Goal: Information Seeking & Learning: Check status

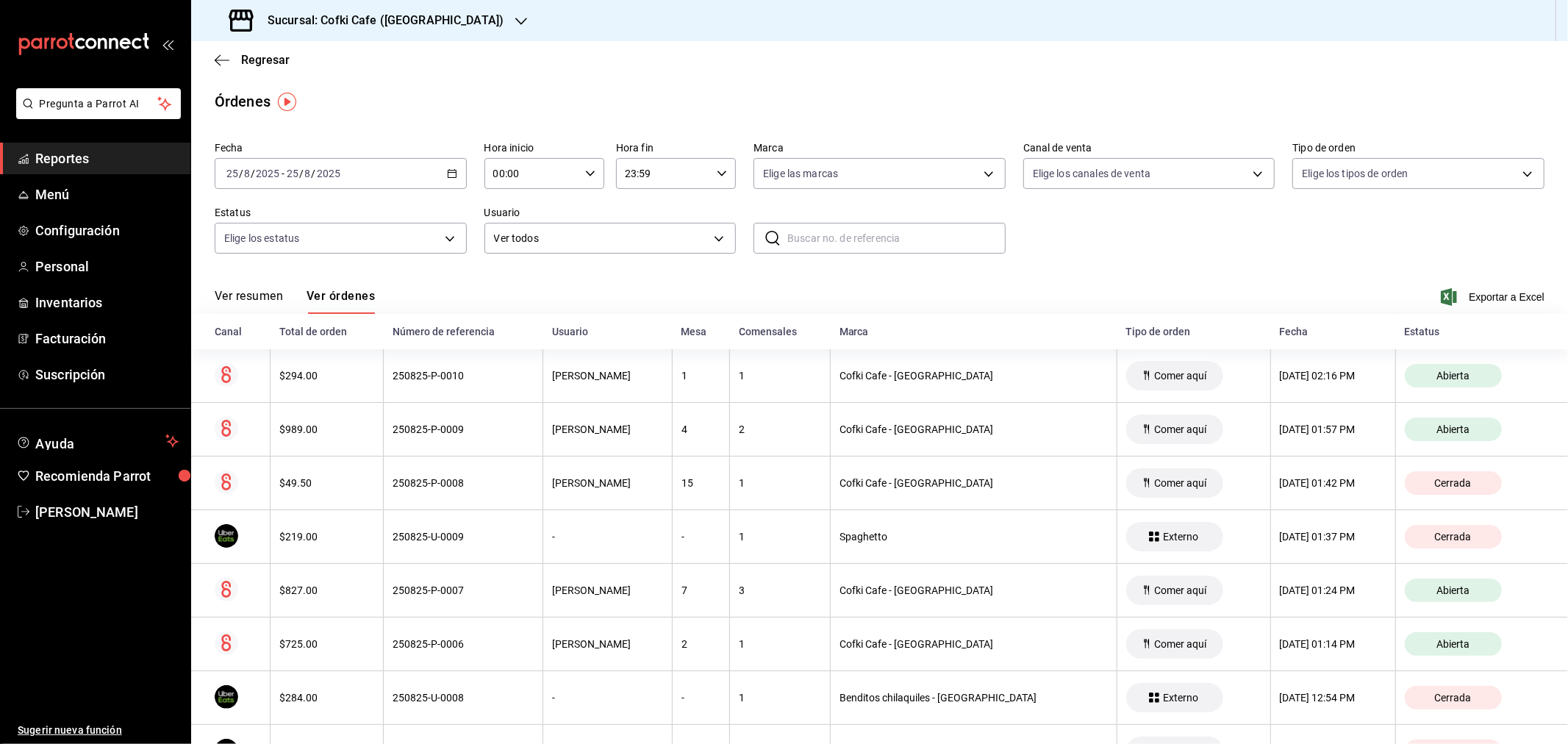
click at [262, 295] on button "Ver resumen" at bounding box center [249, 301] width 68 height 25
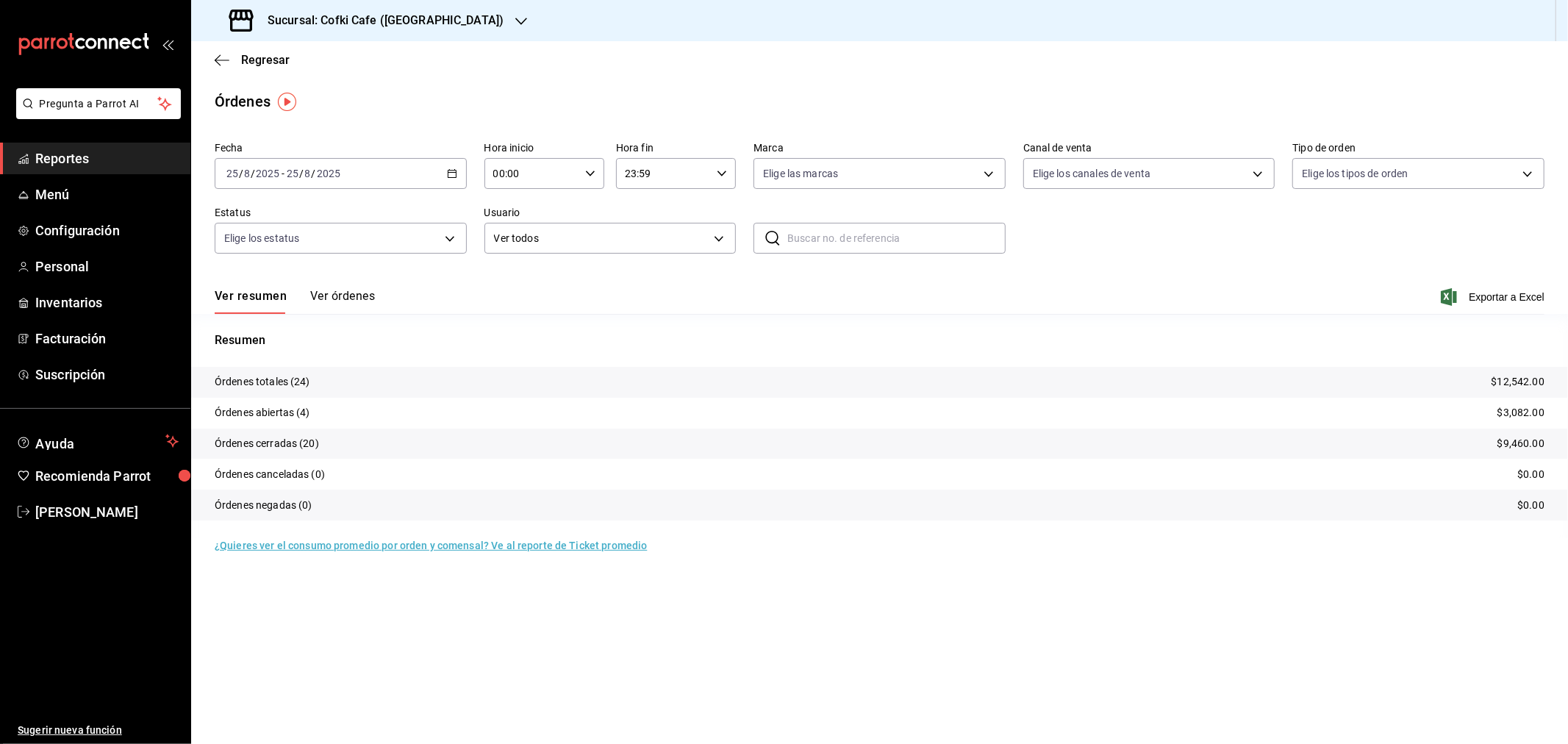
click at [407, 19] on h3 "Sucursal: Cofki Cafe ([GEOGRAPHIC_DATA])" at bounding box center [379, 21] width 248 height 18
click at [339, 61] on span "Cofki Kid-Friendly Café (MTY)" at bounding box center [271, 64] width 136 height 16
click at [324, 295] on button "Ver órdenes" at bounding box center [342, 301] width 64 height 25
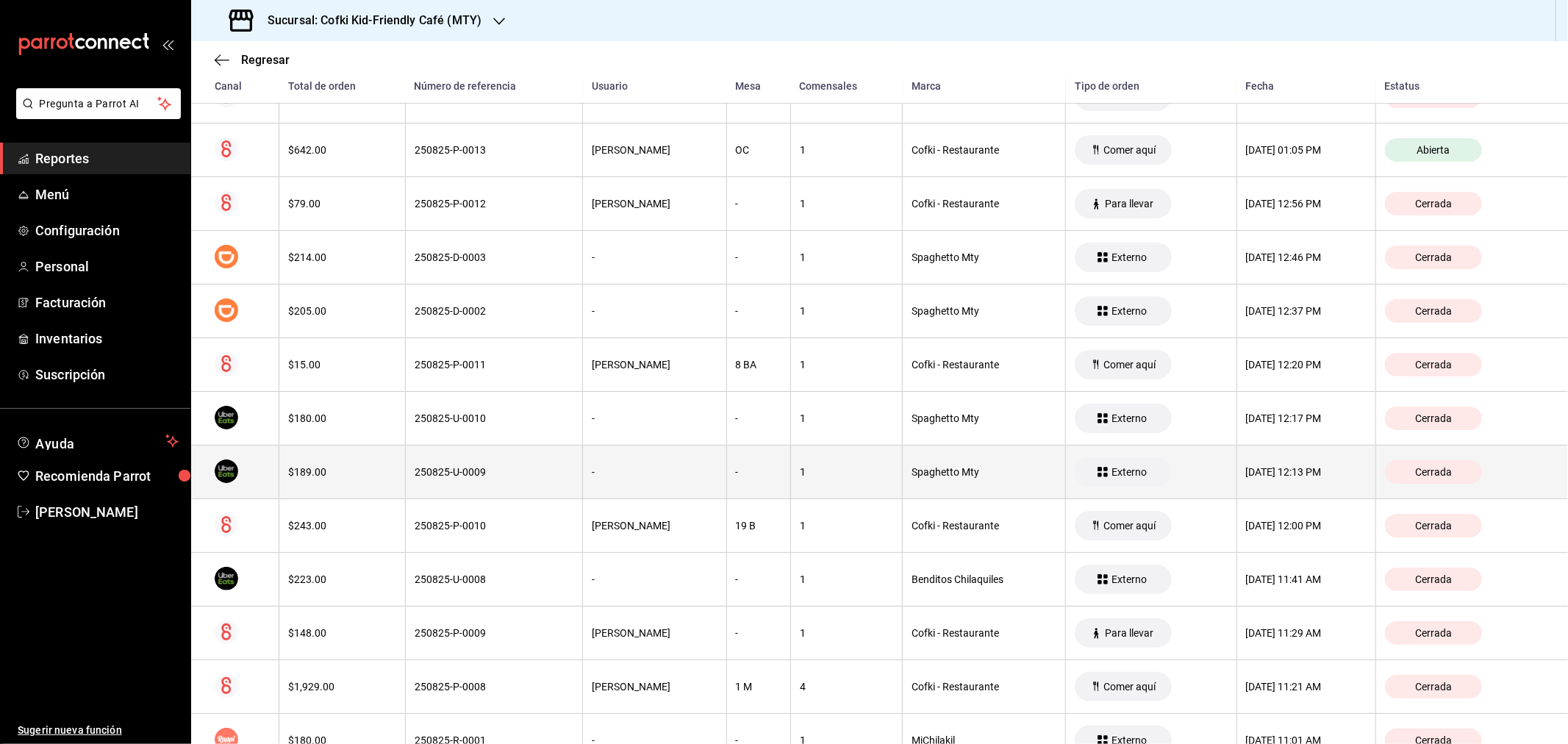
scroll to position [762, 0]
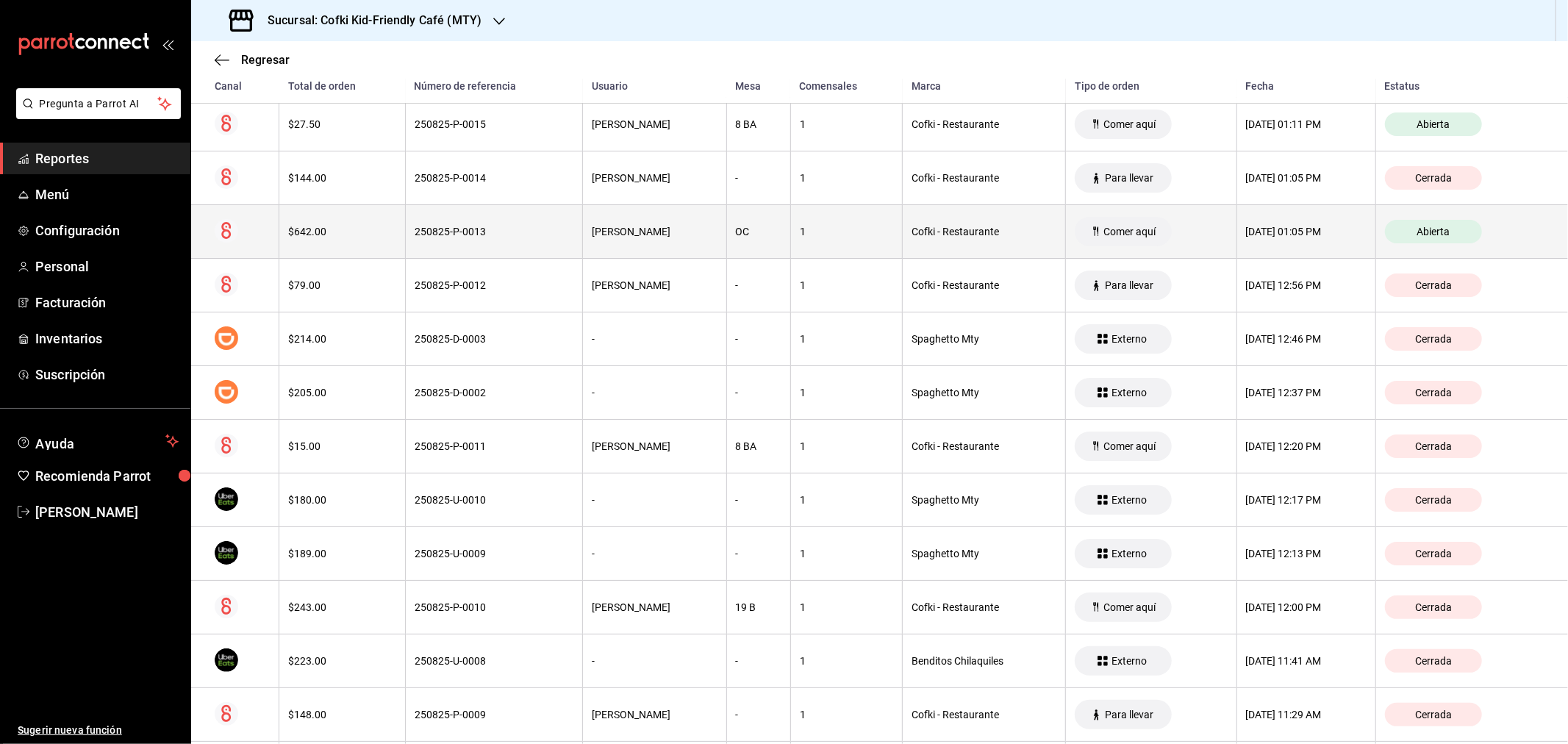
click at [326, 218] on th "$642.00" at bounding box center [342, 232] width 126 height 53
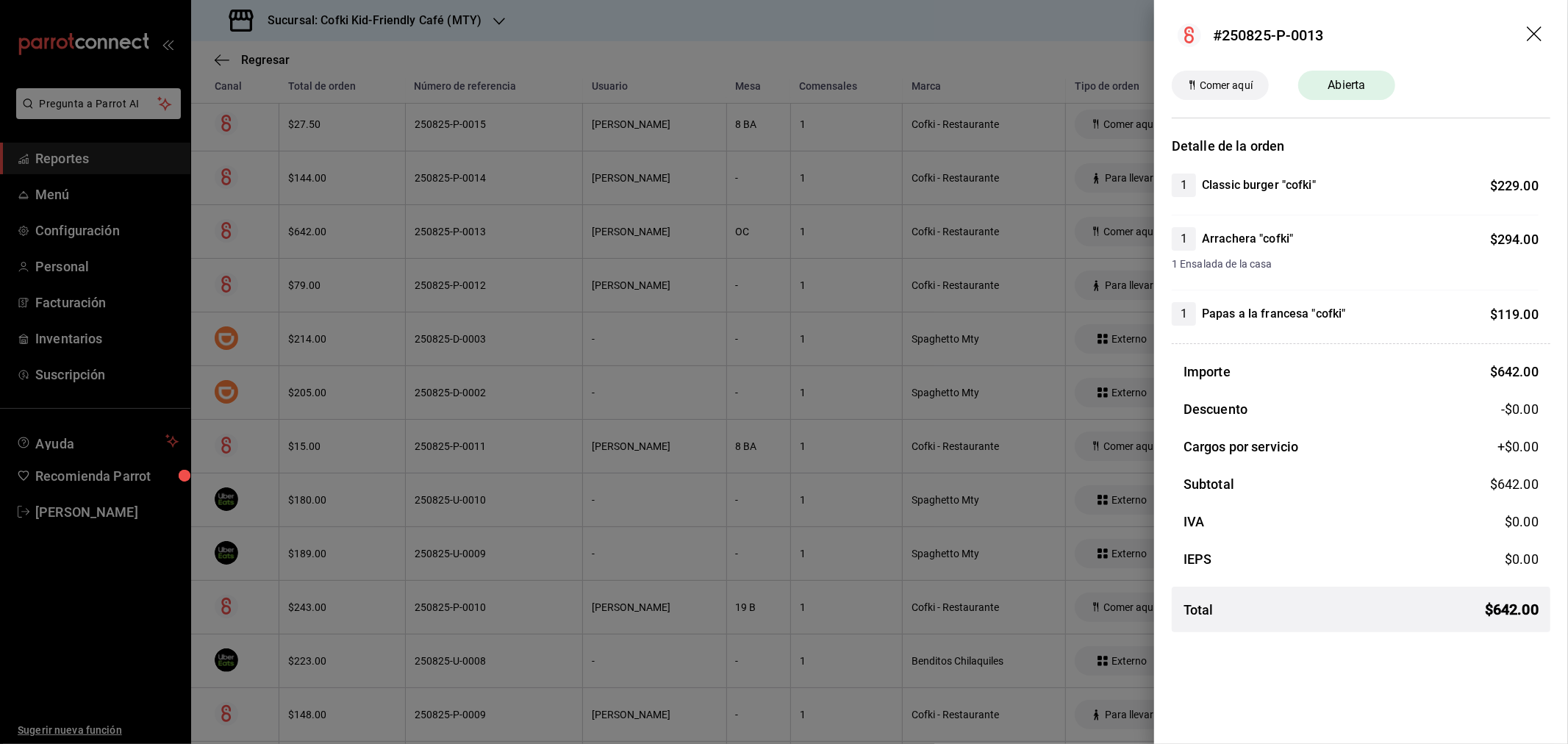
drag, startPoint x: 1537, startPoint y: 33, endPoint x: 1193, endPoint y: 1, distance: 345.5
click at [1254, 33] on icon "drag" at bounding box center [1535, 35] width 18 height 18
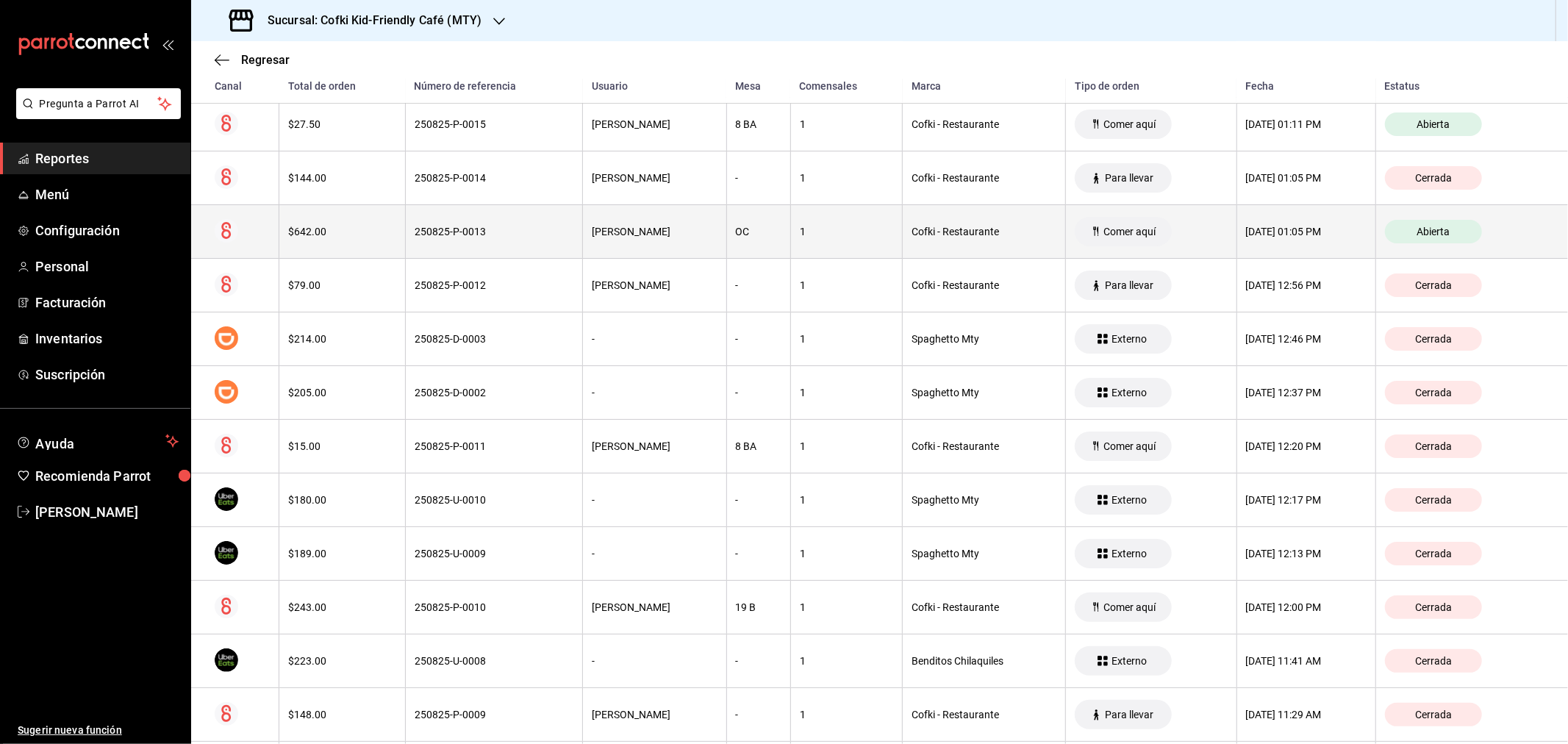
click at [347, 231] on div "$642.00" at bounding box center [342, 232] width 108 height 12
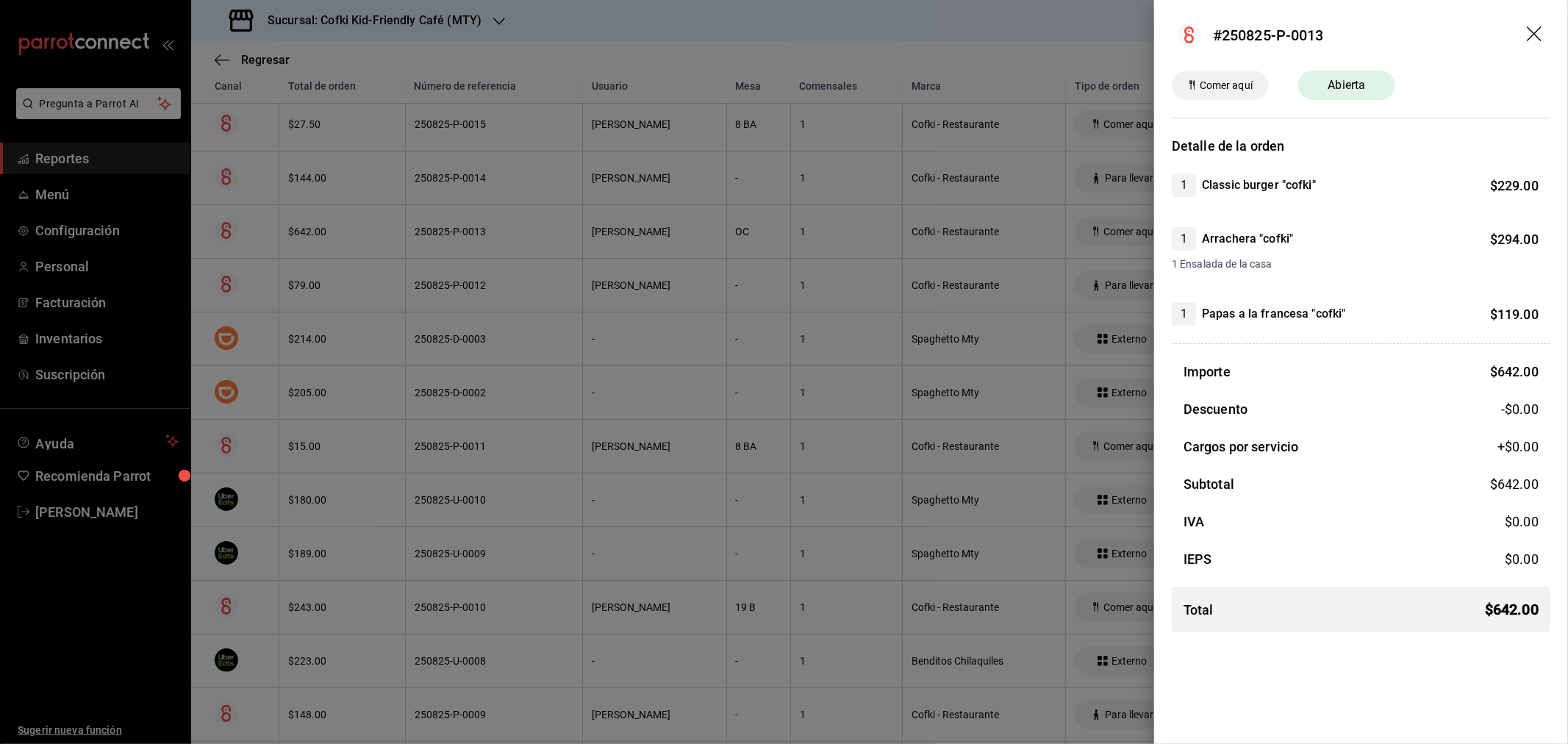
click at [1254, 32] on icon "drag" at bounding box center [1534, 34] width 15 height 15
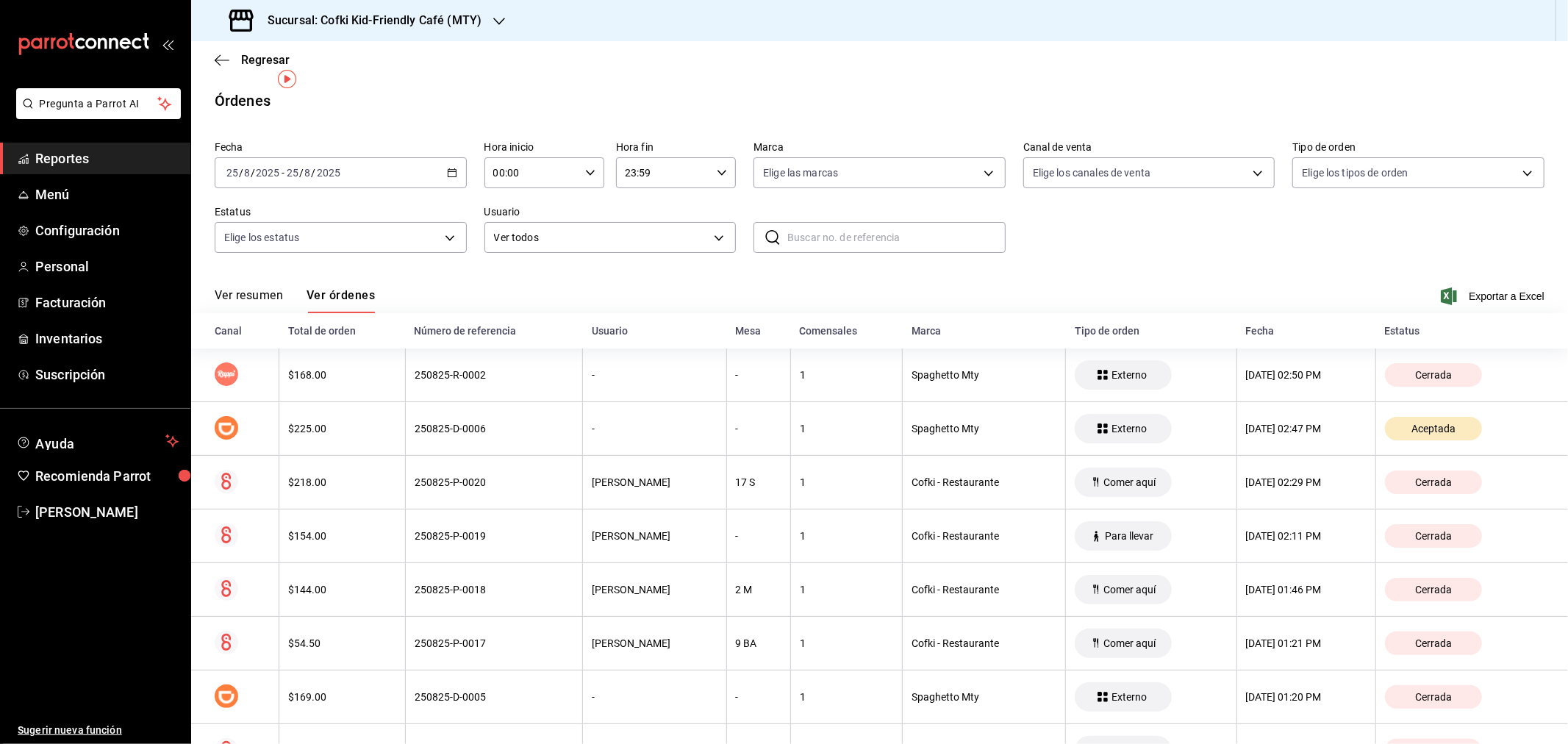
scroll to position [0, 0]
click at [249, 293] on button "Ver resumen" at bounding box center [249, 301] width 68 height 25
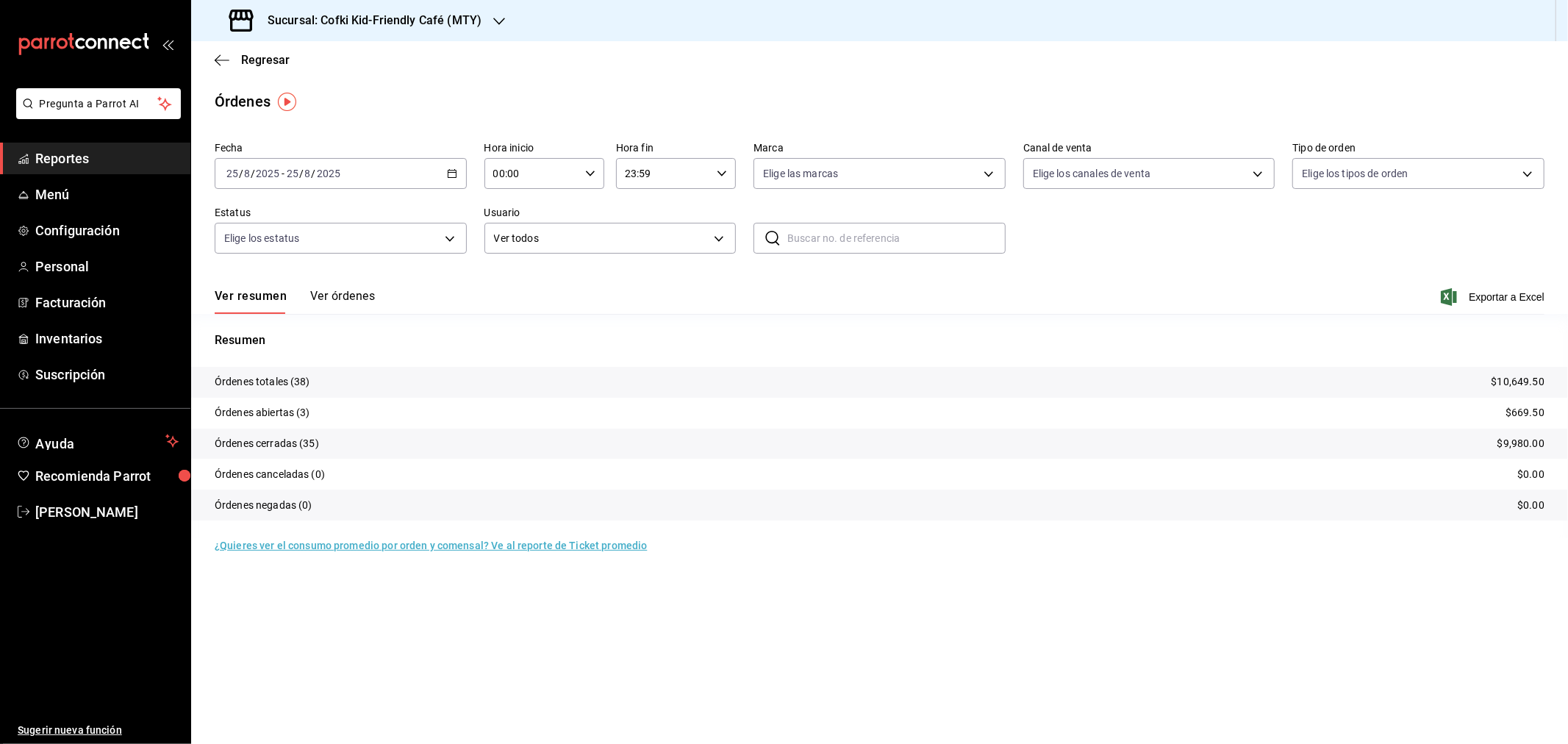
click at [318, 302] on button "Ver órdenes" at bounding box center [342, 301] width 64 height 25
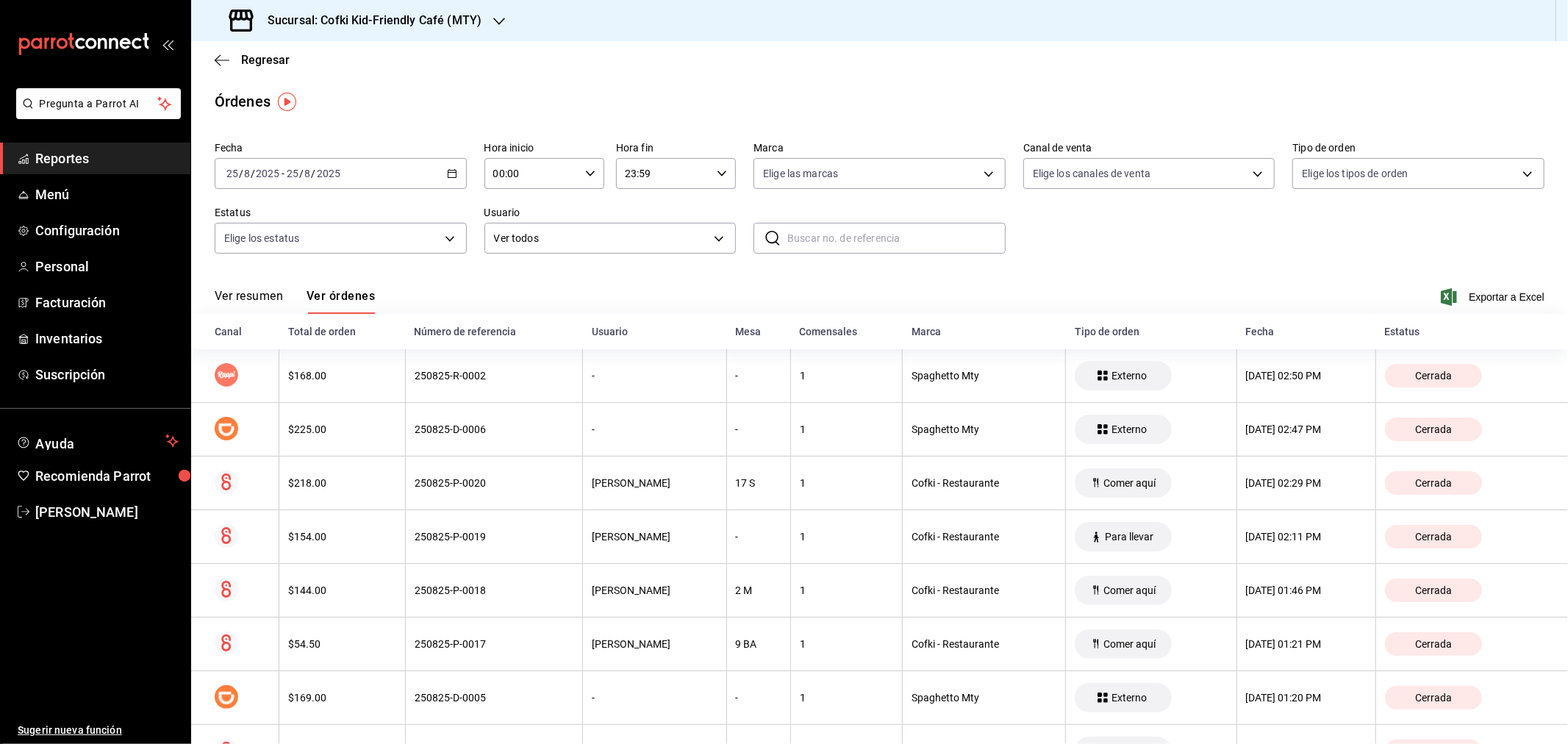
click at [253, 297] on button "Ver resumen" at bounding box center [249, 301] width 68 height 25
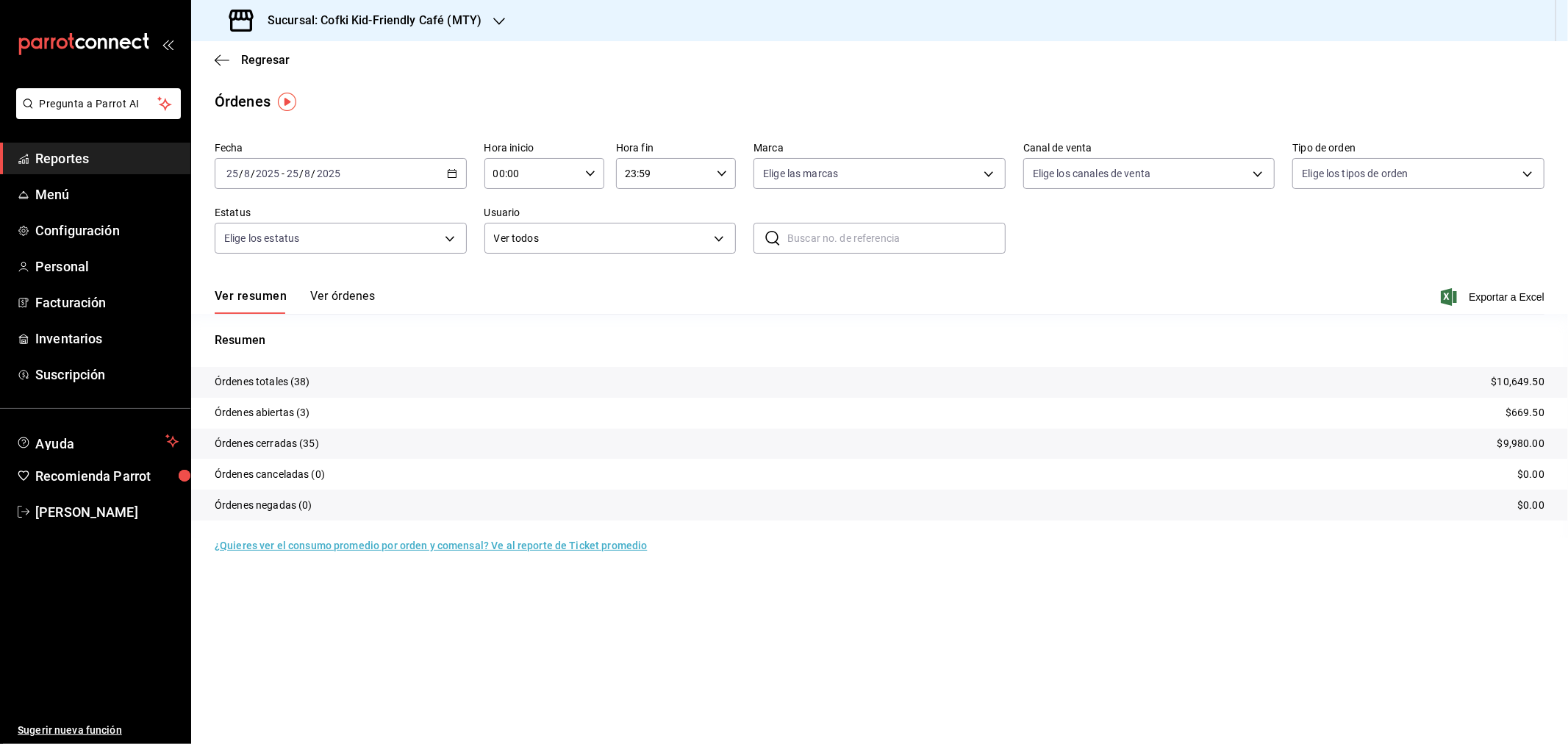
click at [322, 308] on button "Ver órdenes" at bounding box center [342, 301] width 64 height 25
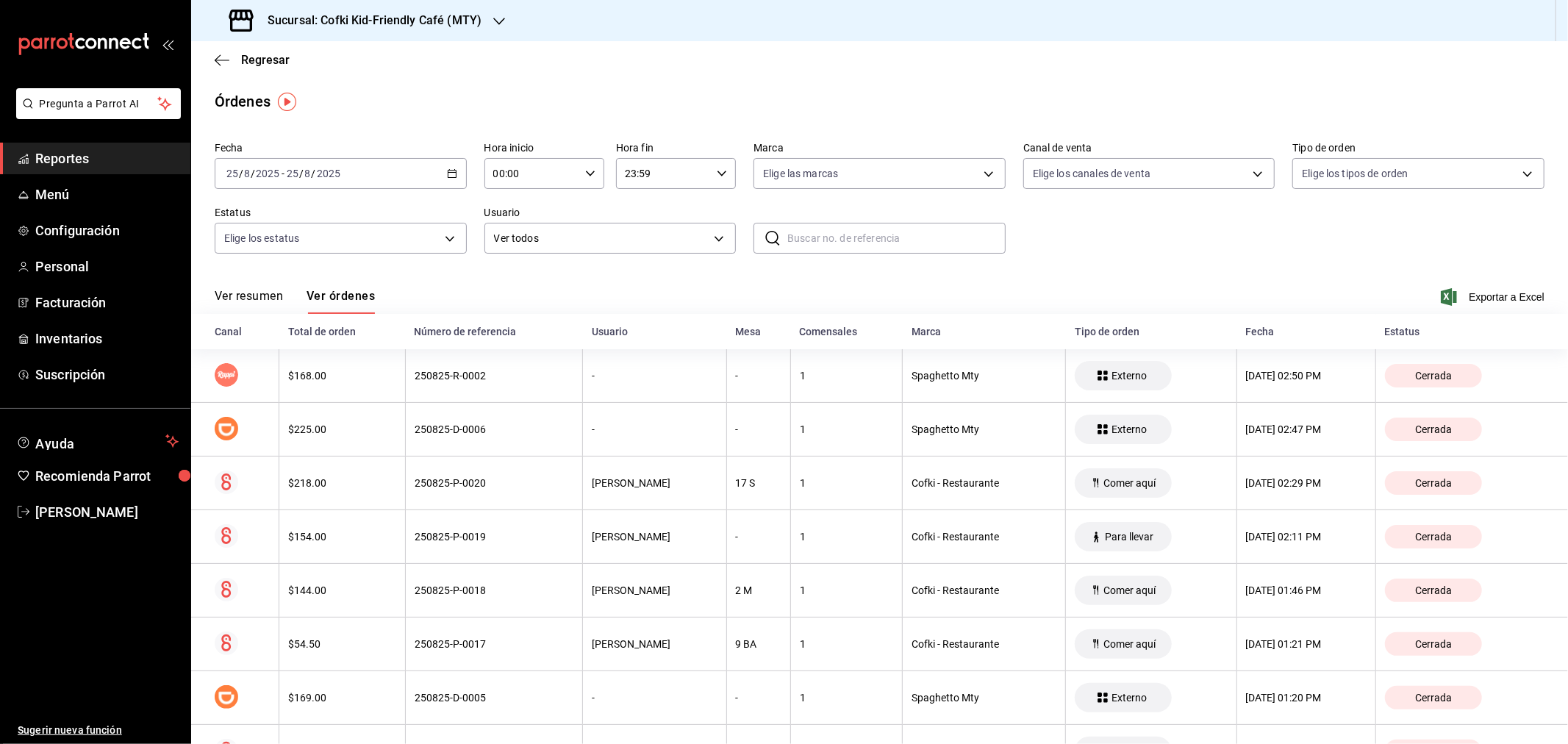
click at [268, 309] on button "Ver resumen" at bounding box center [249, 301] width 68 height 25
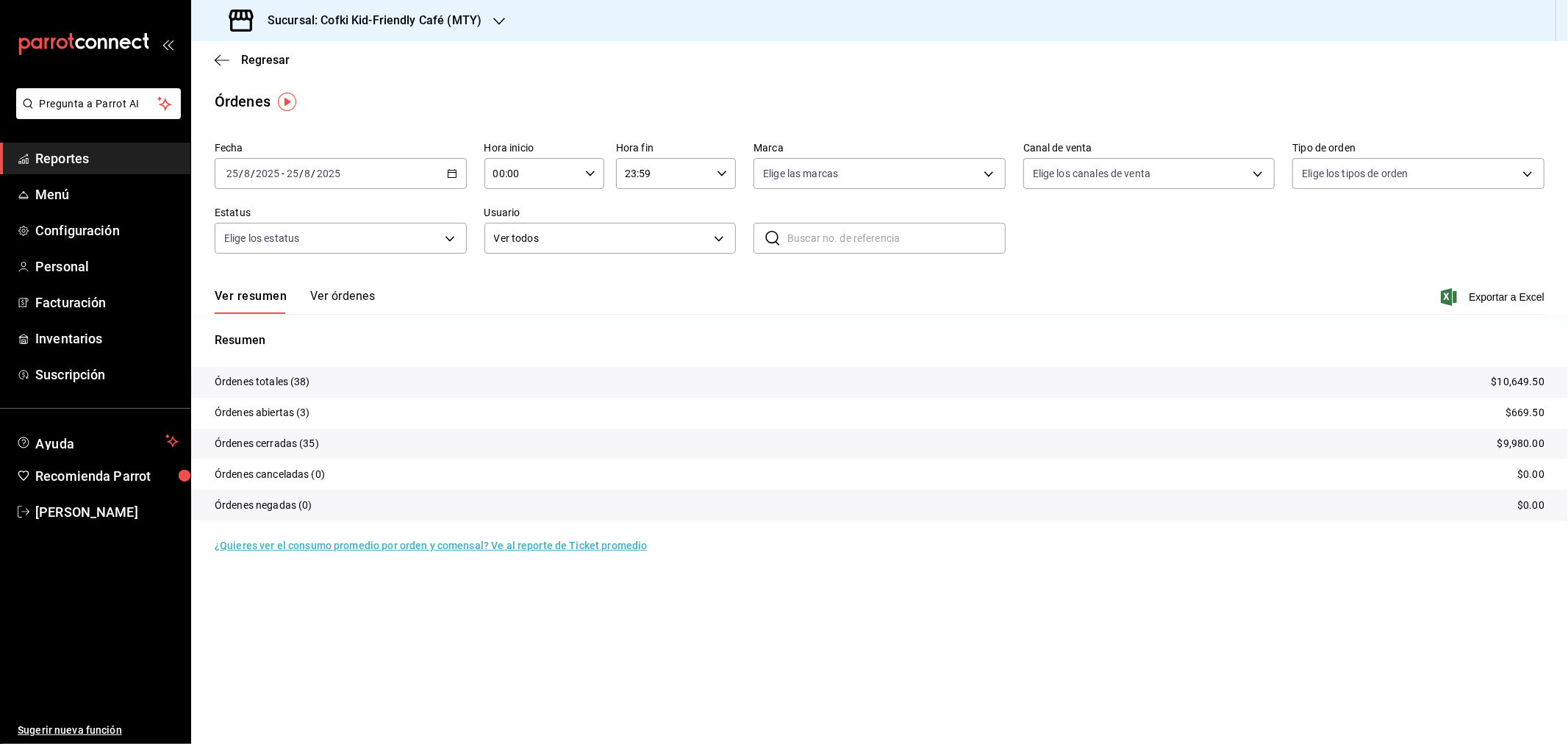
click at [466, 21] on h3 "Sucursal: Cofki Kid-Friendly Café (MTY)" at bounding box center [369, 21] width 226 height 18
click at [366, 92] on div "Cofki Cafe ([GEOGRAPHIC_DATA])" at bounding box center [301, 96] width 197 height 16
click at [343, 294] on button "Ver órdenes" at bounding box center [342, 301] width 64 height 25
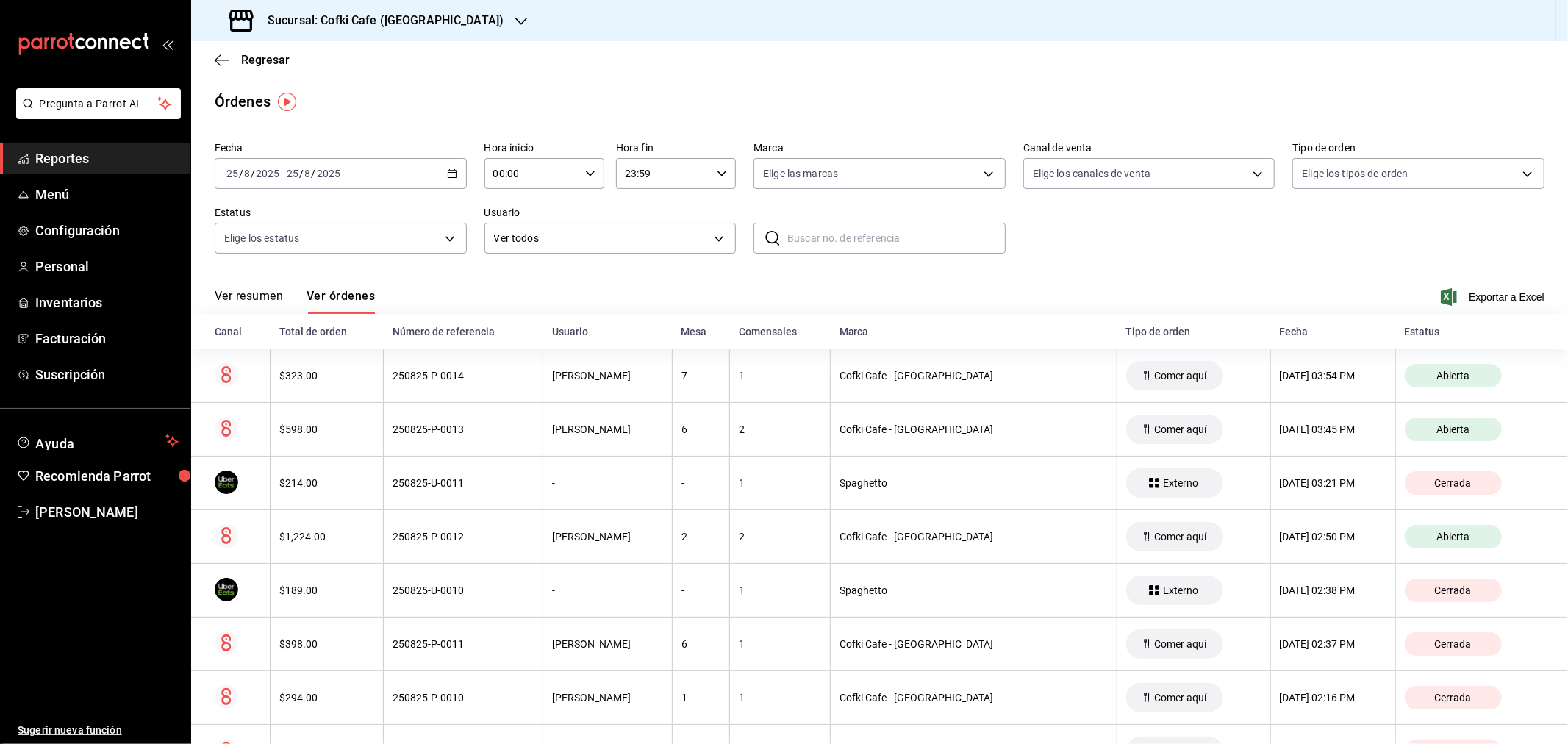
click at [272, 295] on button "Ver resumen" at bounding box center [249, 301] width 68 height 25
